Goal: Obtain resource: Download file/media

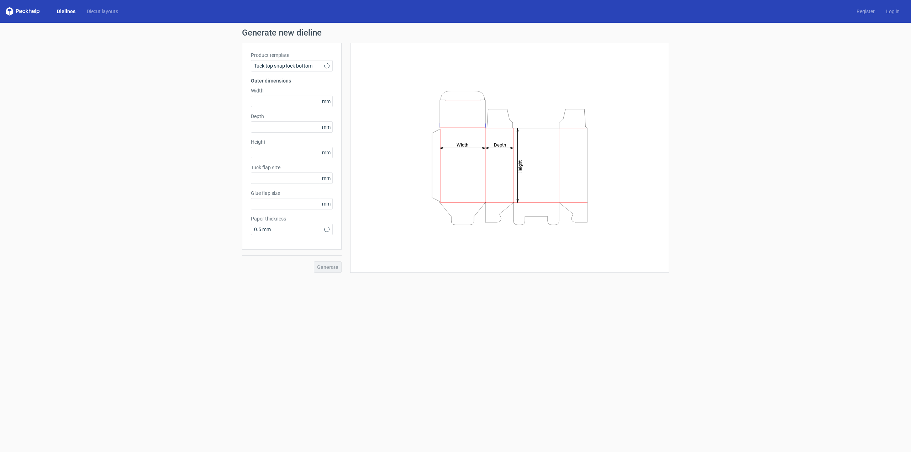
type input "15"
type input "10"
click at [265, 104] on input "text" at bounding box center [292, 101] width 82 height 11
type input "141"
type input "76"
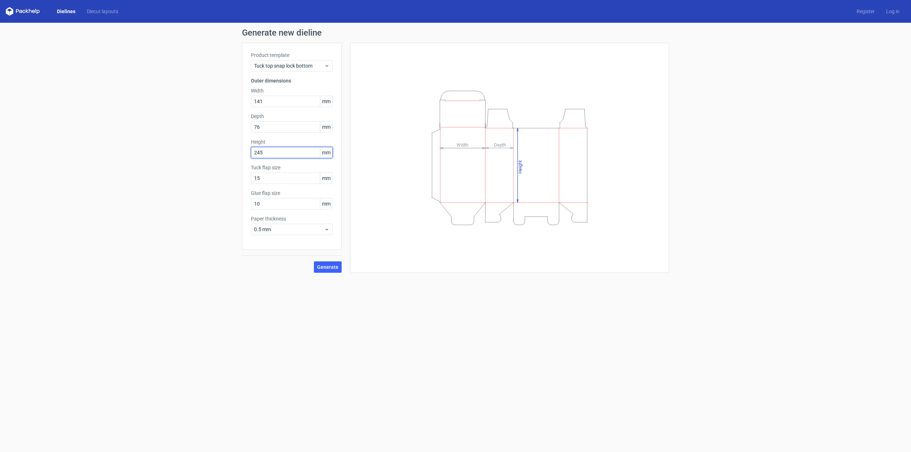
type input "245"
type input "15"
click at [324, 268] on span "Generate" at bounding box center [327, 267] width 21 height 5
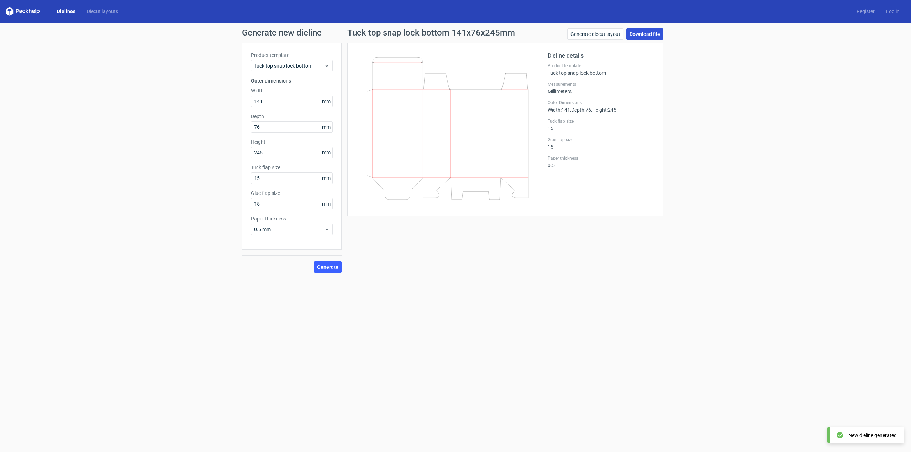
click at [647, 36] on link "Download file" at bounding box center [644, 33] width 37 height 11
